Goal: Transaction & Acquisition: Purchase product/service

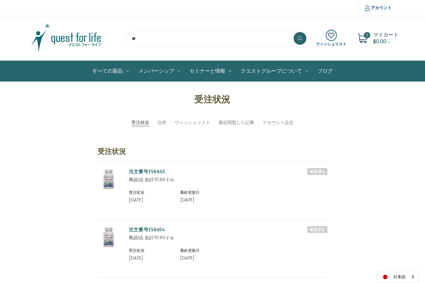
click at [149, 43] on input "search" at bounding box center [216, 39] width 181 height 16
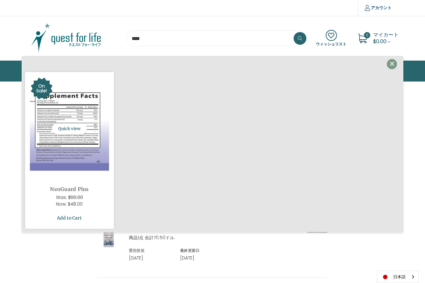
type input "****"
click at [67, 219] on link "Add to Cart" at bounding box center [69, 218] width 79 height 12
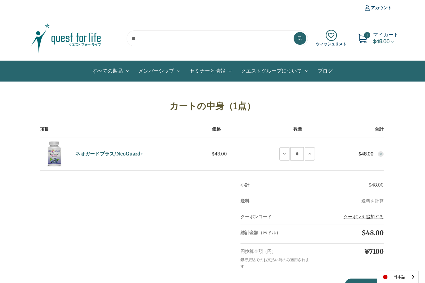
click at [372, 216] on button "クーポンを追加する" at bounding box center [363, 217] width 40 height 7
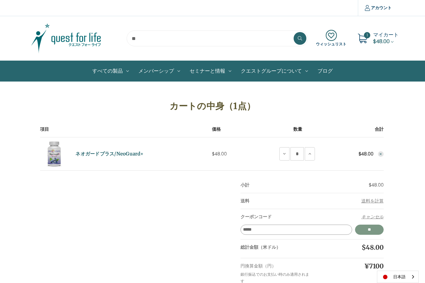
type input "*****"
click at [368, 229] on input "**" at bounding box center [369, 230] width 29 height 10
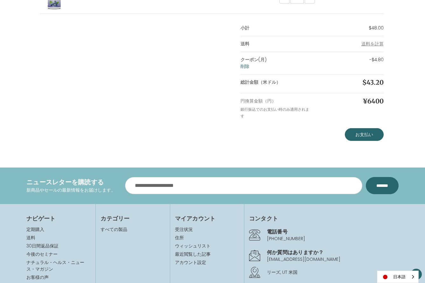
scroll to position [158, 0]
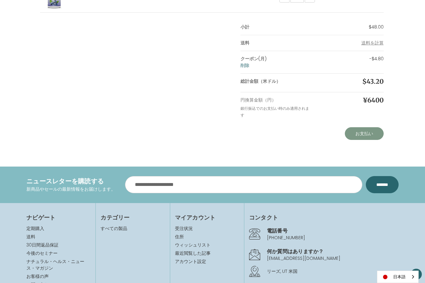
click at [365, 132] on link "お支払い" at bounding box center [363, 133] width 39 height 13
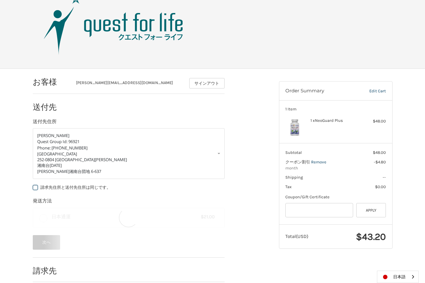
scroll to position [30, 0]
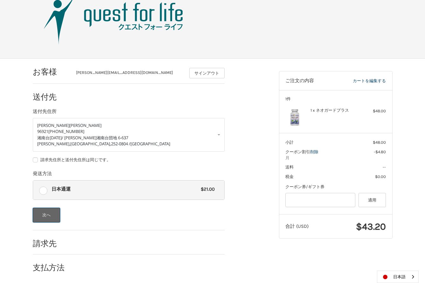
click at [47, 210] on button "次へ" at bounding box center [47, 215] width 28 height 15
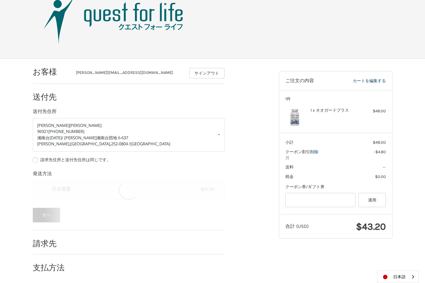
scroll to position [0, 0]
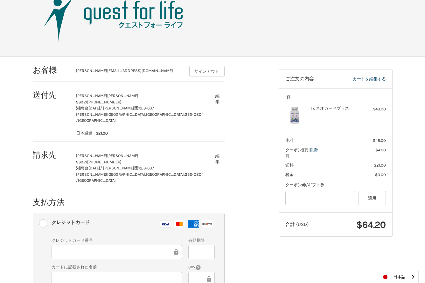
scroll to position [88, 0]
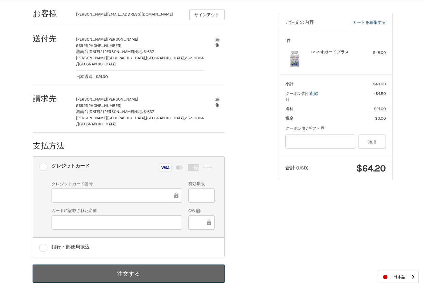
click at [115, 265] on button "注文する" at bounding box center [129, 274] width 192 height 18
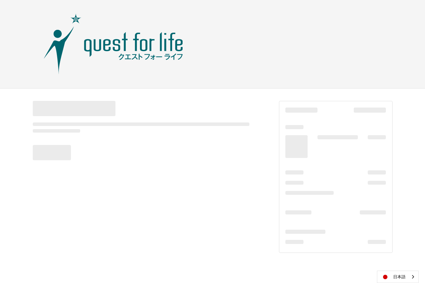
scroll to position [0, 0]
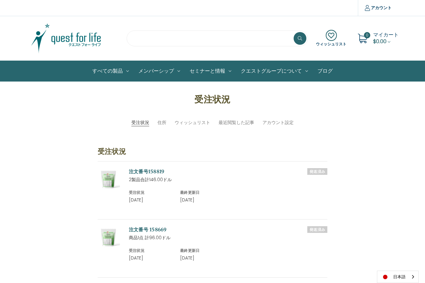
click at [138, 39] on input "search" at bounding box center [216, 39] width 181 height 16
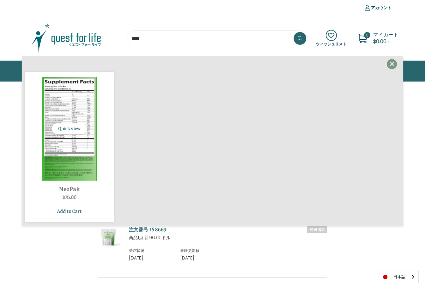
type input "****"
click at [67, 211] on link "Add to Cart" at bounding box center [69, 212] width 79 height 12
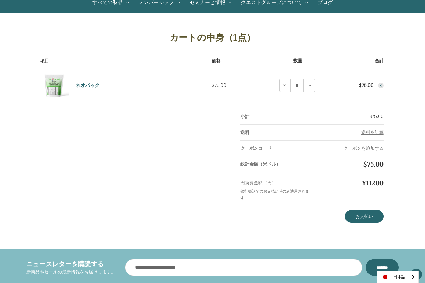
scroll to position [74, 0]
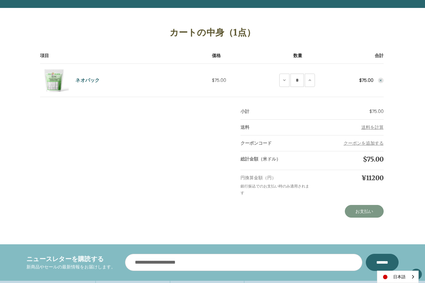
click at [367, 211] on link "お支払い" at bounding box center [363, 211] width 39 height 13
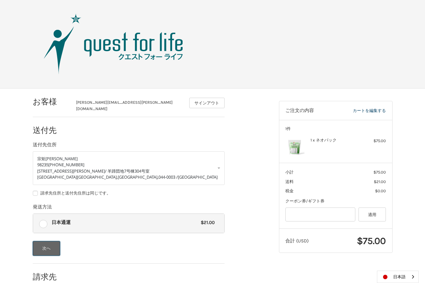
click at [45, 247] on button "次へ" at bounding box center [47, 248] width 28 height 15
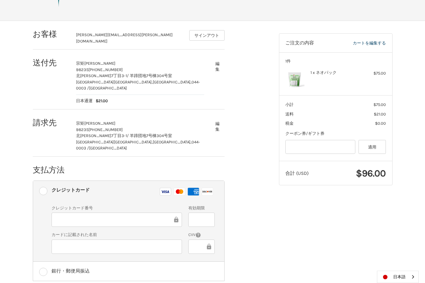
scroll to position [88, 0]
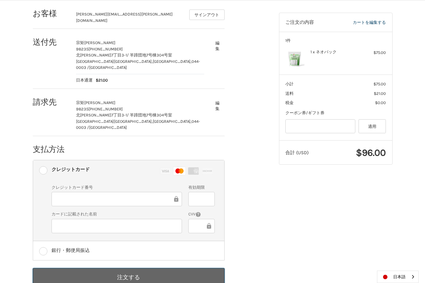
click at [131, 268] on button "注文する" at bounding box center [129, 277] width 192 height 18
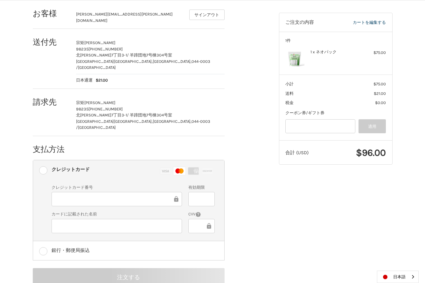
scroll to position [0, 0]
